Goal: Navigation & Orientation: Understand site structure

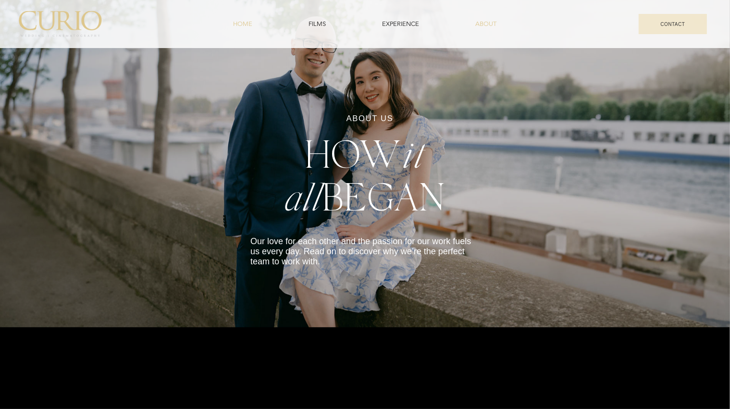
click at [244, 24] on span "HOME" at bounding box center [243, 24] width 19 height 9
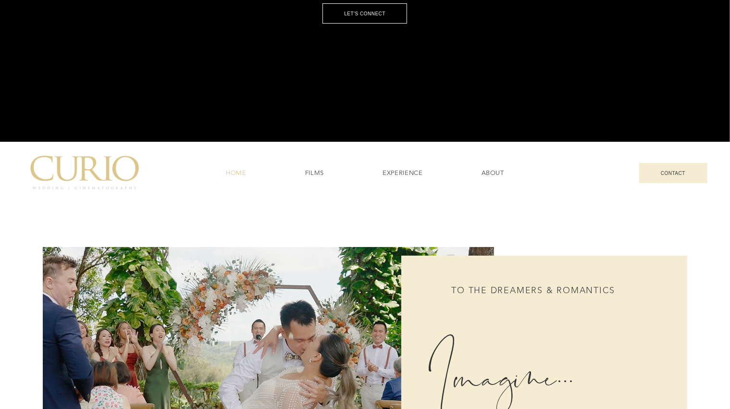
scroll to position [288, 0]
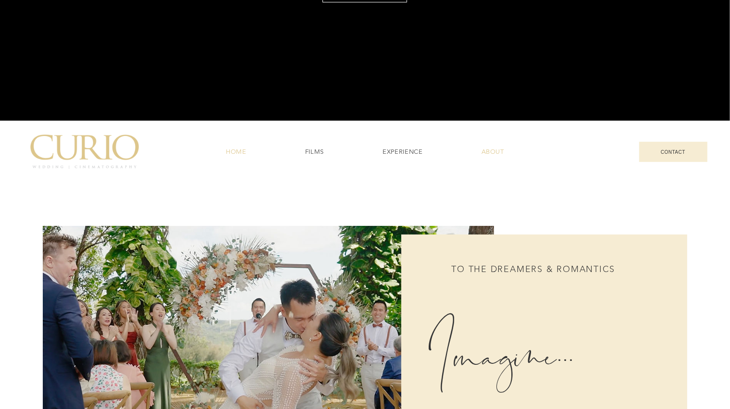
click at [488, 149] on span "ABOUT" at bounding box center [493, 152] width 23 height 9
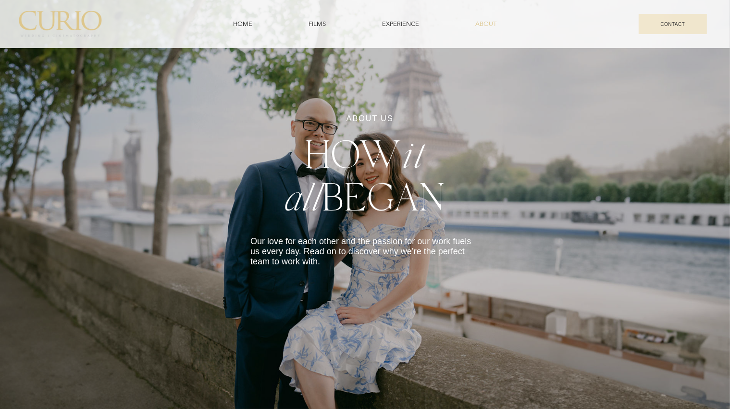
click at [407, 25] on span "EXPERIENCE" at bounding box center [400, 24] width 37 height 9
